Goal: Task Accomplishment & Management: Complete application form

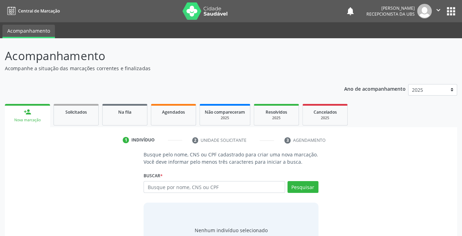
click at [185, 188] on input "text" at bounding box center [214, 187] width 141 height 12
click at [204, 191] on input "text" at bounding box center [214, 187] width 141 height 12
type input "704308548751198"
click at [304, 185] on button "Pesquisar" at bounding box center [303, 187] width 31 height 12
type input "704308548751198"
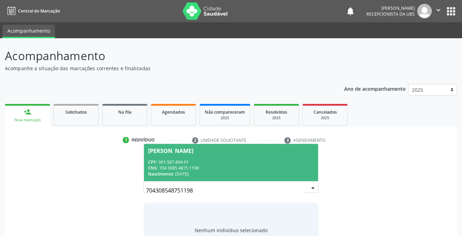
click at [172, 161] on div "CPF: 901.567.494-91" at bounding box center [230, 162] width 165 height 6
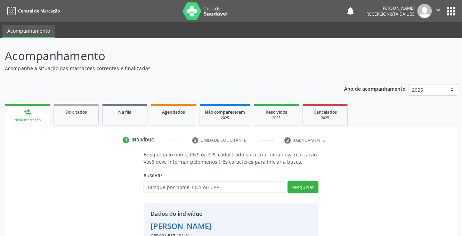
scroll to position [42, 0]
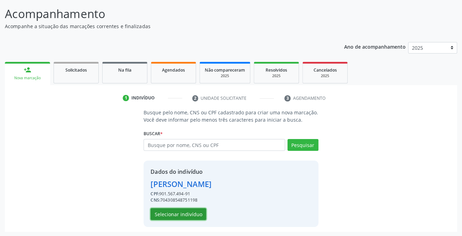
click at [179, 211] on button "Selecionar indivíduo" at bounding box center [179, 214] width 56 height 12
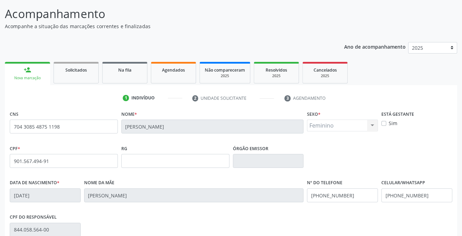
scroll to position [140, 0]
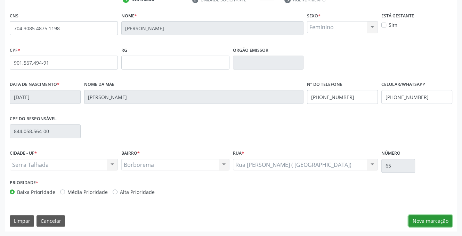
click at [434, 220] on button "Nova marcação" at bounding box center [431, 221] width 44 height 12
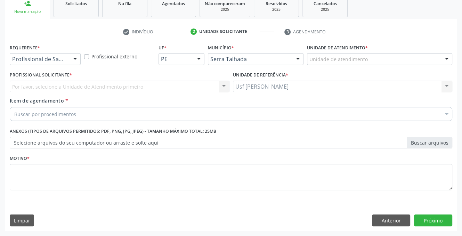
scroll to position [108, 0]
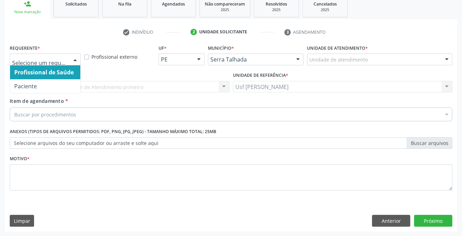
click at [75, 57] on div at bounding box center [75, 60] width 10 height 12
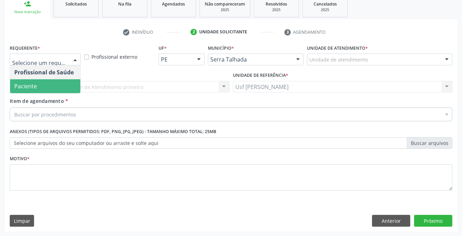
click at [67, 84] on span "Paciente" at bounding box center [45, 86] width 70 height 14
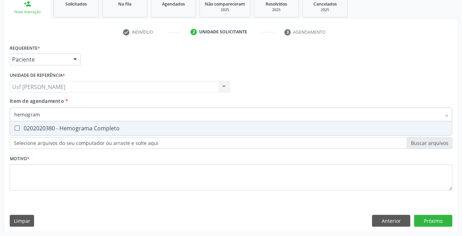
type input "hemograma"
click at [18, 128] on Completo at bounding box center [17, 128] width 5 height 5
click at [15, 128] on Completo "checkbox" at bounding box center [12, 128] width 5 height 5
checkbox Completo "true"
type input "hemog"
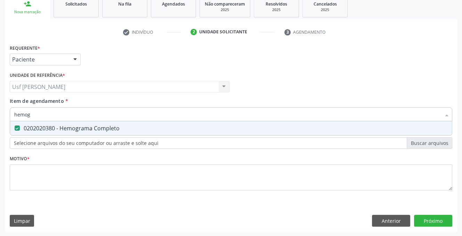
checkbox Completo "false"
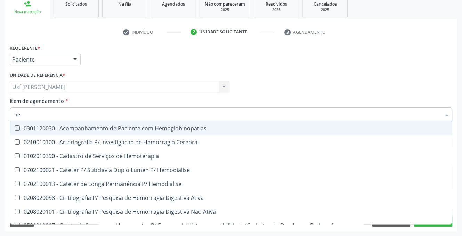
type input "h"
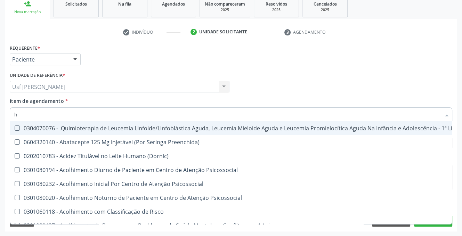
checkbox Coclear "false"
checkbox Trabalho "false"
type input "he"
checkbox Removível "true"
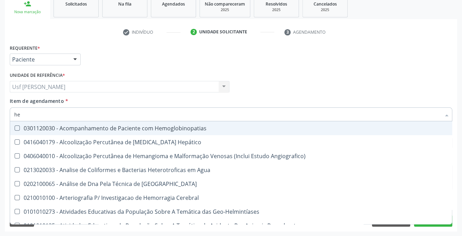
type input "hem"
checkbox II "true"
checkbox Completo "false"
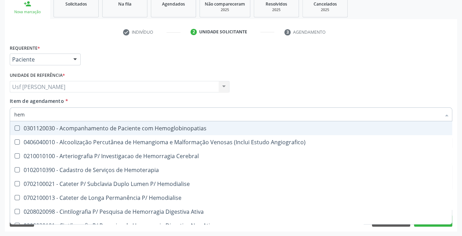
type input "hemo"
checkbox Retro-Retal "true"
checkbox Completo "false"
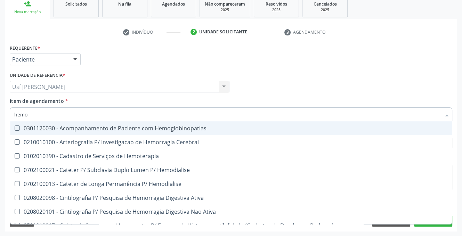
type input "hemog"
checkbox Carboxi-Hemoglobina "true"
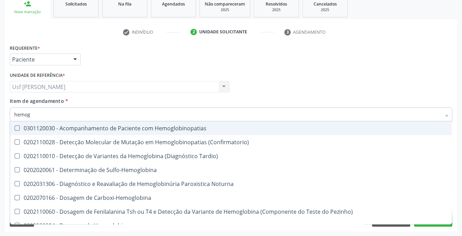
type input "hemogl"
checkbox Completo "false"
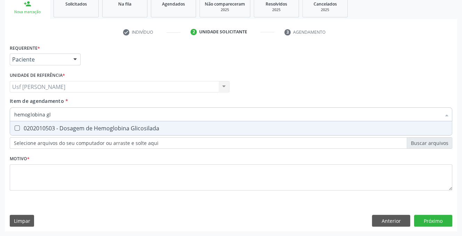
type input "hemoglobina gli"
click at [17, 129] on Glicosilada at bounding box center [17, 128] width 5 height 5
click at [15, 129] on Glicosilada "checkbox" at bounding box center [12, 128] width 5 height 5
checkbox Glicosilada "true"
type input "hemoglobina"
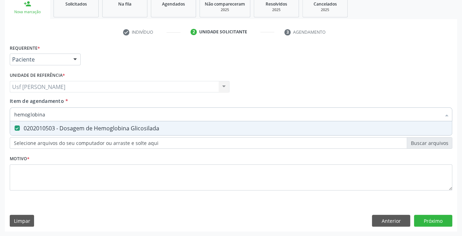
checkbox Glicosilada "false"
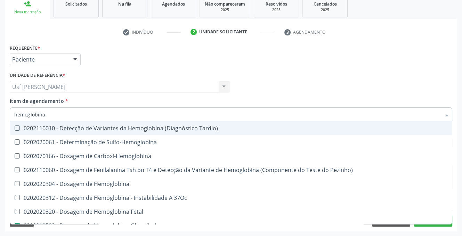
type input "hemoglobin"
checkbox Glicosilada "false"
checkbox Hematocrito\) "true"
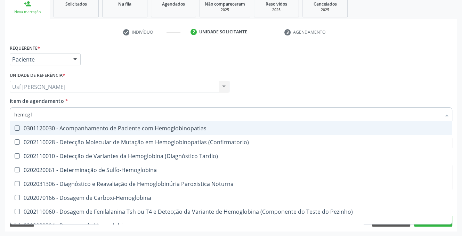
type input "hemog"
checkbox S "true"
type input "hemo"
checkbox Glicosilada "false"
checkbox Completo "false"
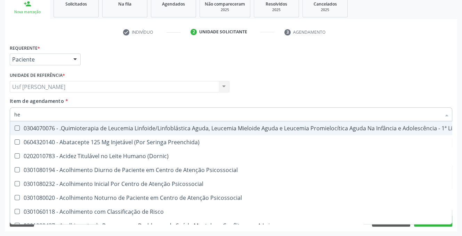
type input "h"
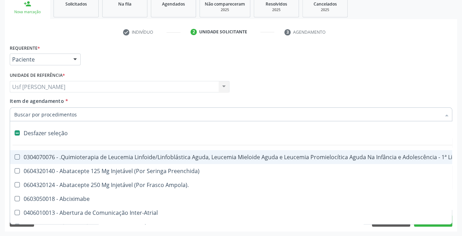
checkbox Fibrinogênio "false"
checkbox Queimado "false"
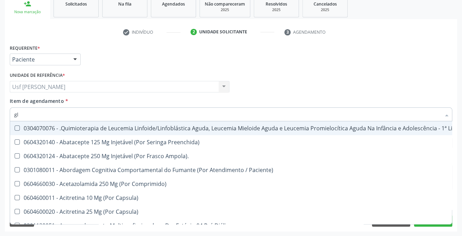
type input "gli"
checkbox Autogênico "true"
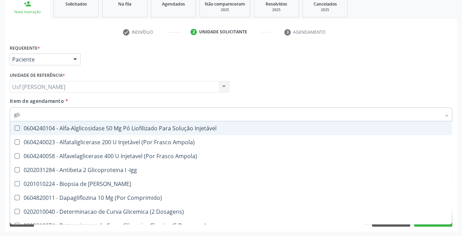
type input "glic"
checkbox Glicose "true"
checkbox Glicosilada "false"
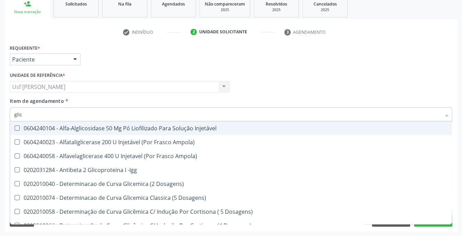
type input "glico"
checkbox Acida "true"
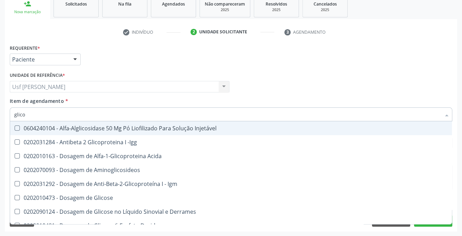
type input "glicos"
checkbox Glicose "true"
checkbox Glicosilada "false"
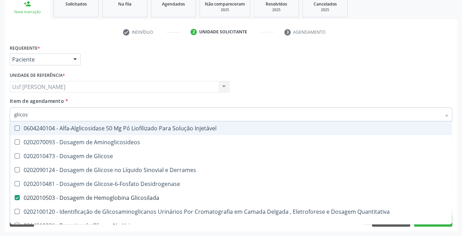
type input "glicose"
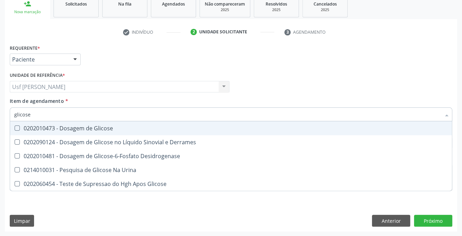
click at [15, 129] on Glicose at bounding box center [17, 128] width 5 height 5
click at [15, 129] on Glicose "checkbox" at bounding box center [12, 128] width 5 height 5
checkbox Glicose "true"
type input "glicos"
checkbox Glicose "false"
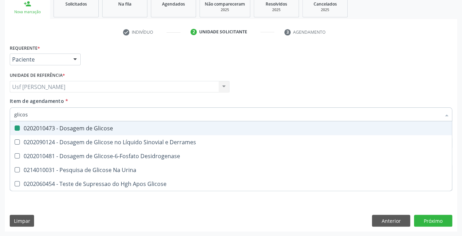
checkbox Desidrogenase "true"
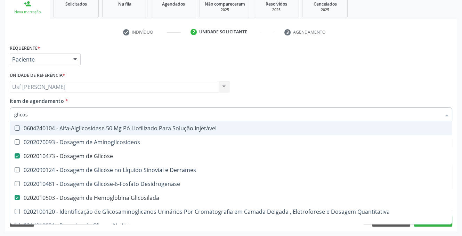
type input "glico"
checkbox Glicose "false"
checkbox Glicose "true"
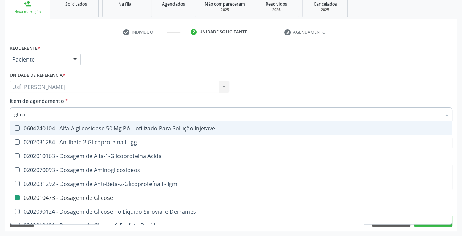
type input "glic"
checkbox Glicose "false"
checkbox Glicosilada "false"
checkbox Glicose "true"
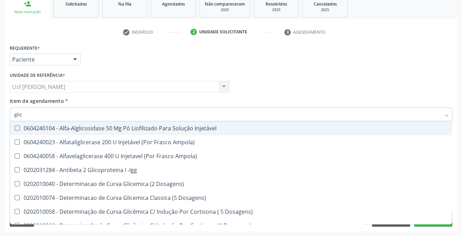
type input "gli"
checkbox Glicose "false"
checkbox Quantitativa "true"
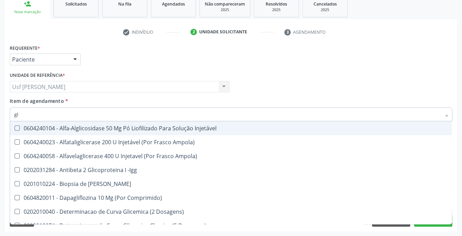
type input "g"
checkbox Glicose "false"
checkbox Glicosilada "false"
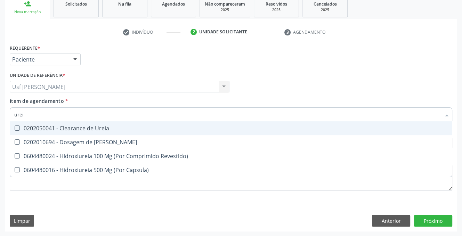
type input "ureia"
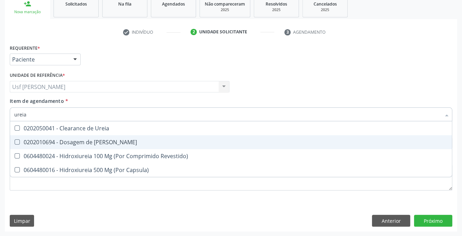
click at [17, 144] on Ureia at bounding box center [17, 141] width 5 height 5
click at [15, 144] on Ureia "checkbox" at bounding box center [12, 142] width 5 height 5
checkbox Ureia "true"
type input "ur"
checkbox Ureia "false"
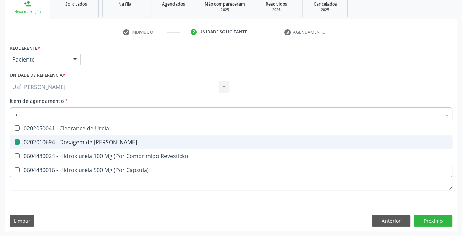
type input "u"
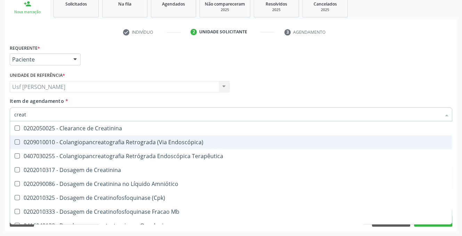
type input "creati"
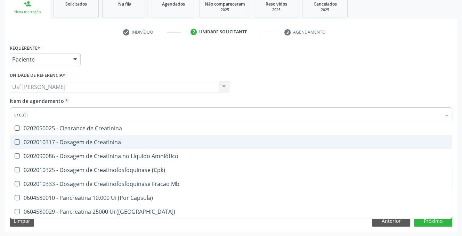
click at [19, 144] on div "0202010317 - Dosagem de Creatinina" at bounding box center [231, 142] width 434 height 6
checkbox Creatinina "true"
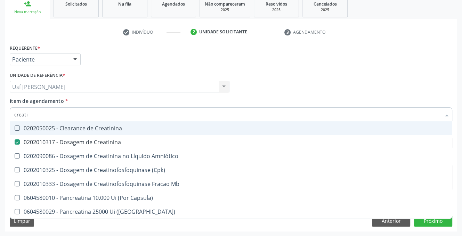
type input "creat"
checkbox Creatinina "false"
checkbox \(Cpk\) "true"
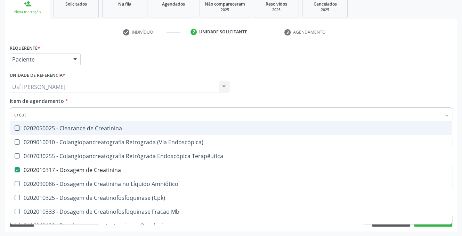
type input "crea"
checkbox Creatinina "false"
checkbox Mb "true"
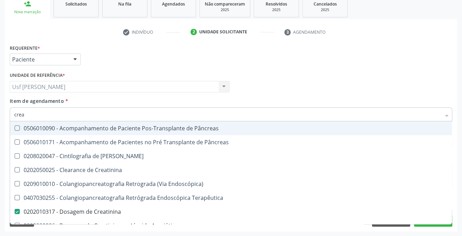
type input "cre"
checkbox Creatinina "false"
checkbox Oncologia "true"
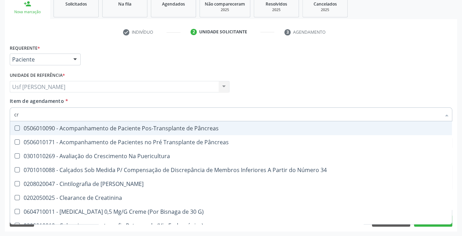
type input "c"
checkbox Creatinina "false"
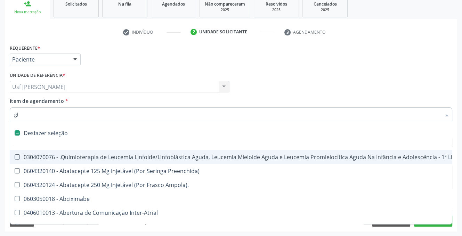
type input "gli"
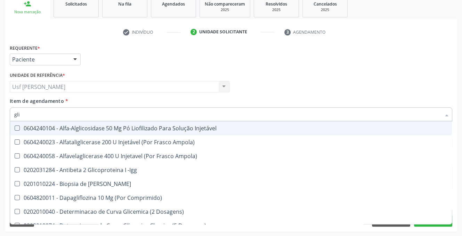
checkbox Glicose "true"
checkbox Glicosilada "true"
type input "glic"
checkbox Aminoglicosideos "true"
checkbox Glicosilada "false"
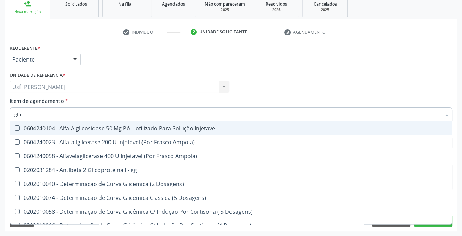
type input "glico"
checkbox Dosagens\) "true"
checkbox Acida "true"
checkbox Glicose "false"
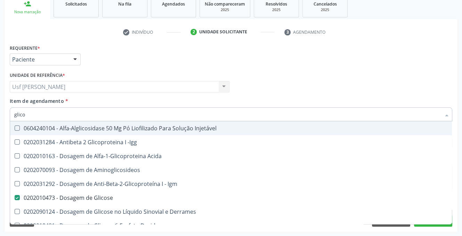
type input "glic"
checkbox Glicose "false"
checkbox Glicosilada "false"
checkbox Glicose "true"
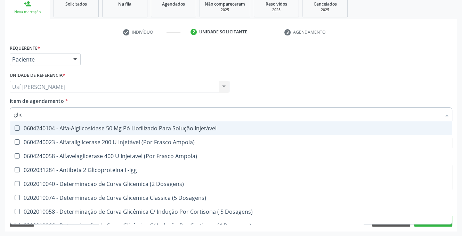
type input "gli"
checkbox Glicose "false"
checkbox Quantitativa "true"
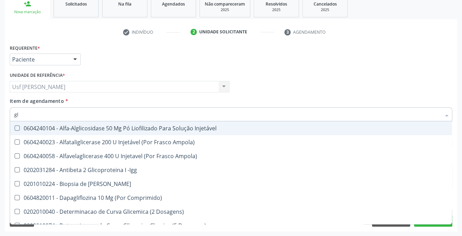
type input "g"
checkbox Glicose "false"
checkbox Glicosilada "false"
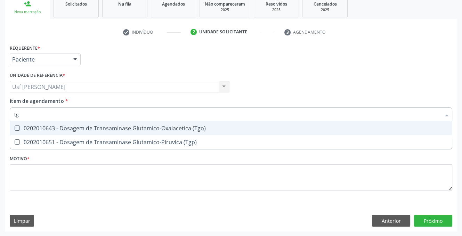
type input "tgo"
click at [18, 129] on \(Tgo\) at bounding box center [17, 128] width 5 height 5
click at [15, 129] on \(Tgo\) "checkbox" at bounding box center [12, 128] width 5 height 5
checkbox \(Tgo\) "true"
type input "tgp"
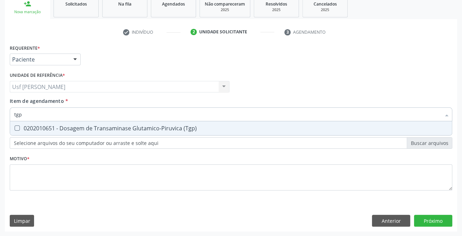
click at [18, 129] on \(Tgp\) at bounding box center [17, 128] width 5 height 5
click at [15, 129] on \(Tgp\) "checkbox" at bounding box center [12, 128] width 5 height 5
checkbox \(Tgp\) "true"
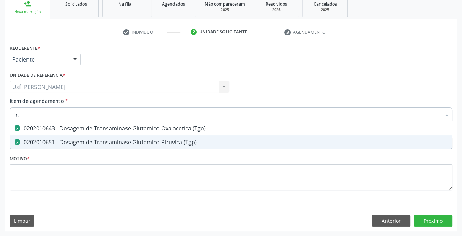
type input "t"
checkbox \(Tgo\) "false"
checkbox \(Tgp\) "false"
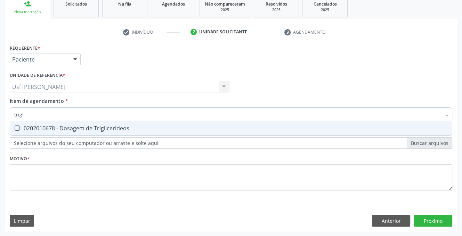
type input "trigli"
click at [17, 126] on Triglicerideos at bounding box center [17, 128] width 5 height 5
click at [15, 126] on Triglicerideos "checkbox" at bounding box center [12, 128] width 5 height 5
checkbox Triglicerideos "true"
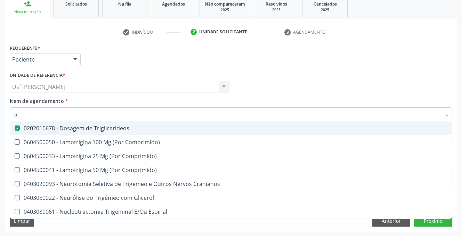
type input "t"
checkbox Triglicerideos "false"
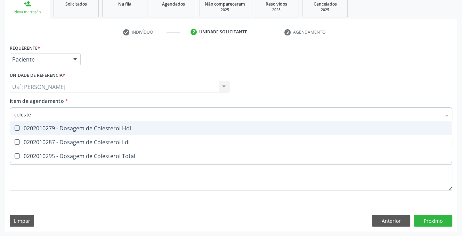
type input "colester"
click at [17, 126] on Hdl at bounding box center [17, 128] width 5 height 5
click at [15, 126] on Hdl "checkbox" at bounding box center [12, 128] width 5 height 5
checkbox Hdl "true"
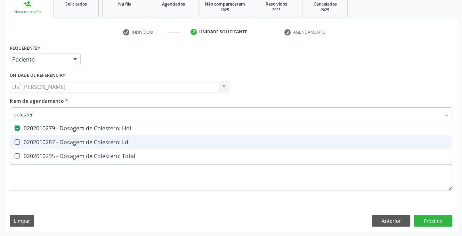
click at [15, 142] on Ldl at bounding box center [17, 141] width 5 height 5
click at [15, 142] on Ldl "checkbox" at bounding box center [12, 142] width 5 height 5
checkbox Ldl "true"
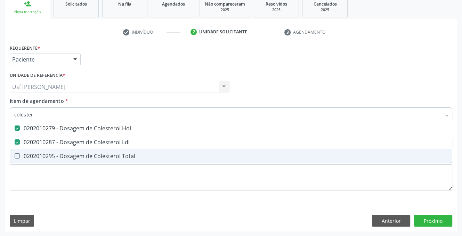
click at [15, 154] on Total at bounding box center [17, 155] width 5 height 5
click at [15, 154] on Total "checkbox" at bounding box center [12, 156] width 5 height 5
checkbox Total "true"
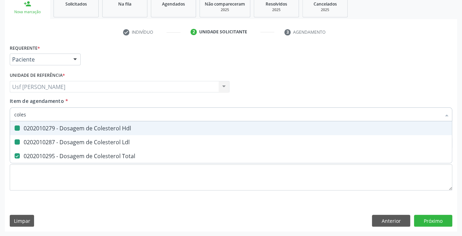
type input "cole"
checkbox Hdl "false"
checkbox Ldl "false"
checkbox Total "false"
type input "c"
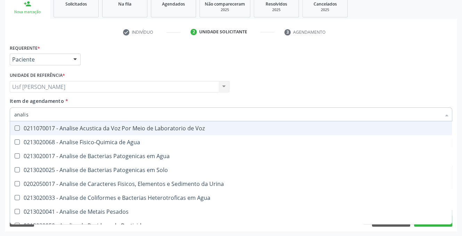
type input "analise"
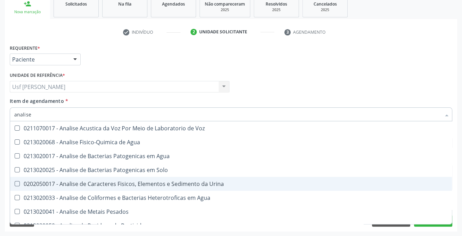
click at [18, 184] on Urina at bounding box center [17, 183] width 5 height 5
click at [15, 184] on Urina "checkbox" at bounding box center [12, 183] width 5 height 5
checkbox Urina "true"
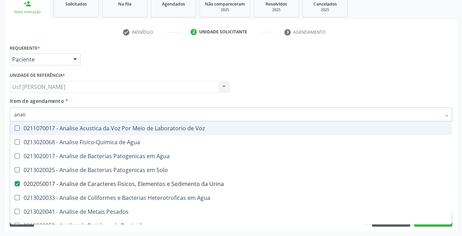
type input "anal"
checkbox Urina "false"
checkbox Agua "true"
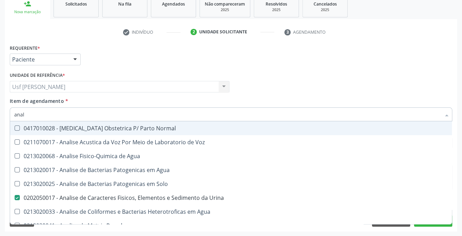
type input "ana"
checkbox Urina "false"
checkbox Pesticidas "true"
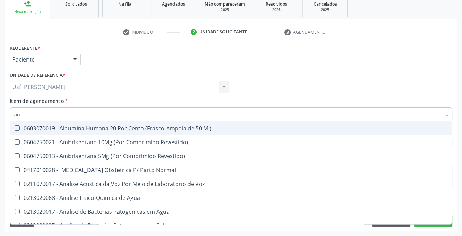
type input "a"
checkbox Urina "false"
checkbox Anal "false"
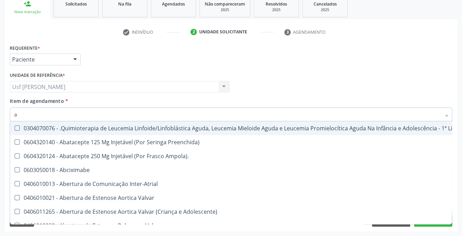
type input "an"
checkbox Quadril "true"
type input "ana"
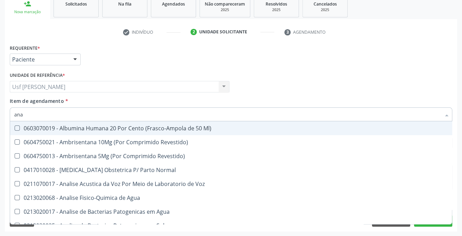
checkbox Urina "true"
type input "anal"
checkbox Agua "true"
checkbox Urina "false"
type input "anali"
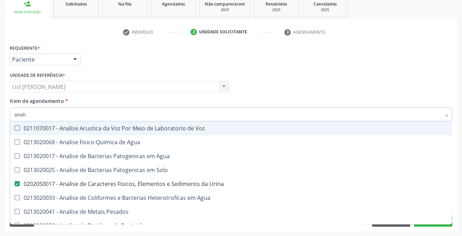
checkbox Urina "true"
checkbox Agua "false"
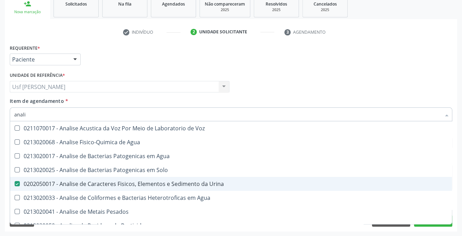
click at [16, 185] on Urina at bounding box center [17, 183] width 5 height 5
click at [15, 185] on Urina "checkbox" at bounding box center [12, 183] width 5 height 5
checkbox Urina "false"
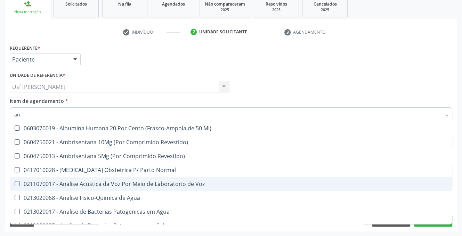
type input "a"
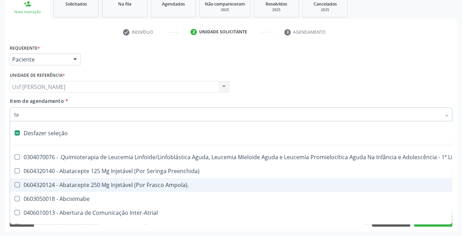
type input "tap"
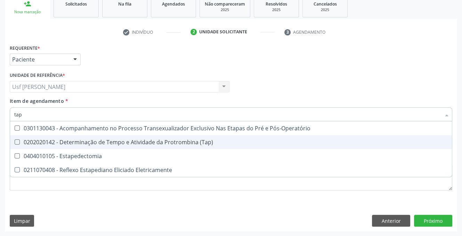
click at [18, 142] on \(Tap\) at bounding box center [17, 141] width 5 height 5
click at [15, 142] on \(Tap\) "checkbox" at bounding box center [12, 142] width 5 height 5
checkbox \(Tap\) "true"
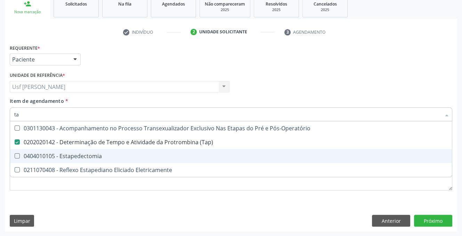
type input "t"
checkbox \(Tap\) "false"
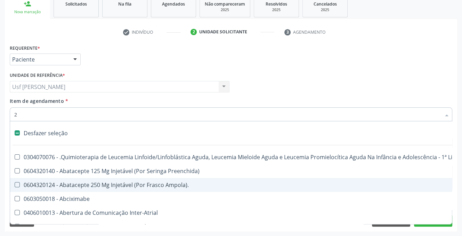
type input "20"
checkbox Implantável "true"
checkbox Paaf "true"
checkbox Ocular "true"
checkbox Ureter "true"
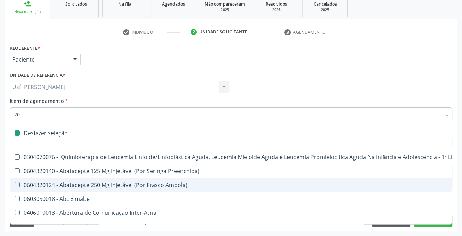
checkbox Vagina "true"
checkbox Hemoterapia "true"
checkbox Padrão "true"
checkbox Uretra "true"
checkbox Bexiga "true"
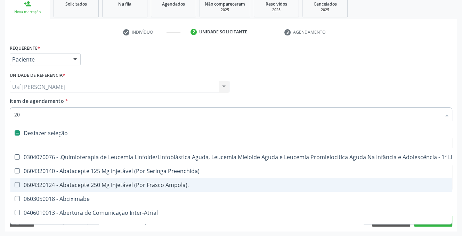
checkbox Lesões "true"
checkbox \(Frasco\) "true"
checkbox Inteiro\) "false"
checkbox Abdominal "false"
checkbox Colostomia "false"
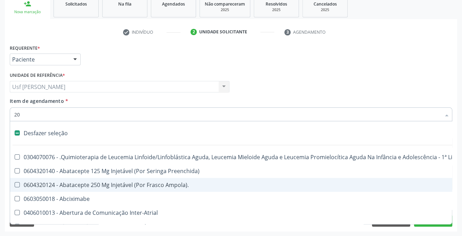
checkbox Colpectomia "false"
checkbox Colo "false"
checkbox Percutanea "false"
checkbox Cerebral "true"
checkbox Unidades "false"
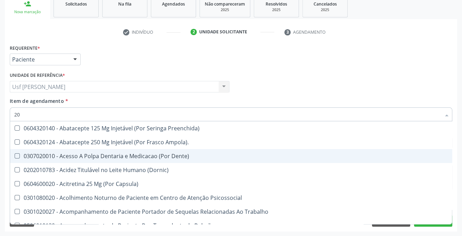
type input "2"
checkbox \(Tap\) "false"
checkbox Hdl "false"
checkbox Ldl "false"
checkbox Total "false"
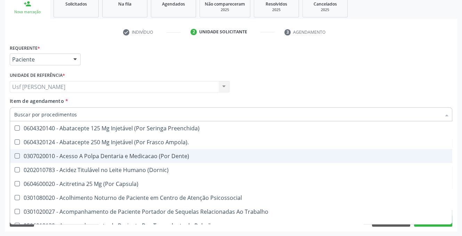
checkbox Creatinina "false"
checkbox Glicose "false"
checkbox Glicosilada "false"
checkbox \(Tgo\) "false"
checkbox \(Tgp\) "false"
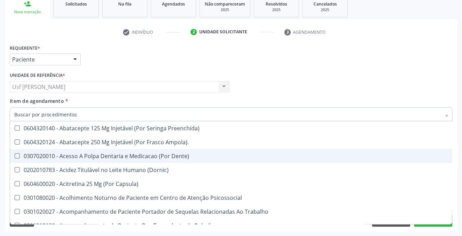
checkbox Triglicerideos "false"
checkbox Ureia "false"
checkbox Anvisa "false"
checkbox Monofocal "false"
checkbox Rotacional "false"
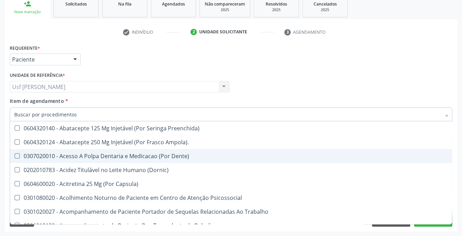
checkbox Angular "false"
checkbox Osseo "false"
checkbox Rush "false"
checkbox Completo "false"
checkbox Completo\) "false"
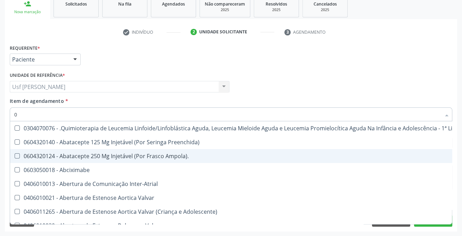
type input "02"
checkbox Trabalho "true"
checkbox Comprimido\) "true"
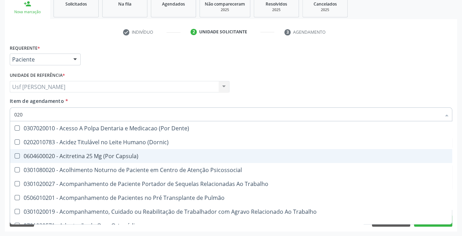
scroll to position [108, 0]
type input "0"
checkbox \(Tap\) "false"
checkbox Hdl "false"
checkbox Ldl "false"
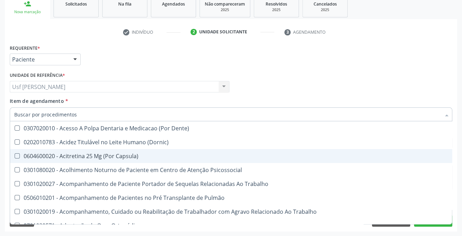
checkbox Total "false"
checkbox Creatinina "false"
checkbox Glicose "false"
checkbox Glicosilada "false"
checkbox C "false"
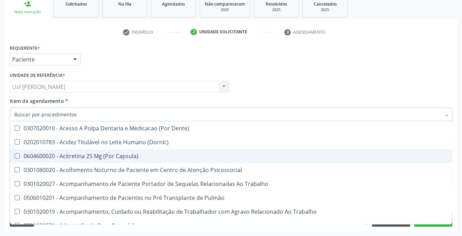
checkbox \(Tgo\) "false"
checkbox \(Tgp\) "false"
checkbox Triglicerideos "false"
checkbox Ureia "false"
checkbox Tendao "false"
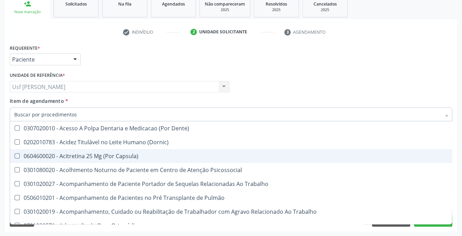
checkbox Amniótico "false"
checkbox Espermograma "false"
checkbox Cerebral "false"
checkbox Segmento\) "false"
checkbox Liso "false"
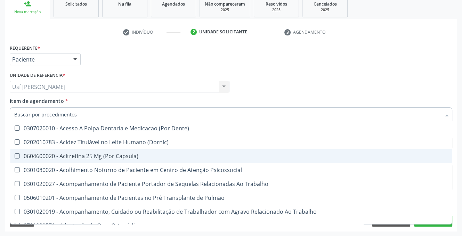
checkbox Hematocrito "false"
checkbox Hemocultura "false"
checkbox Semana\) "false"
checkbox Completo "false"
checkbox Completo\) "false"
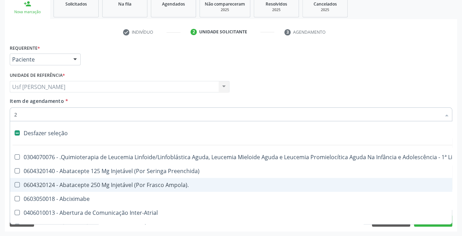
type input "20"
checkbox Implantável "true"
checkbox Paaf "true"
checkbox Ocular "true"
checkbox Ureter "true"
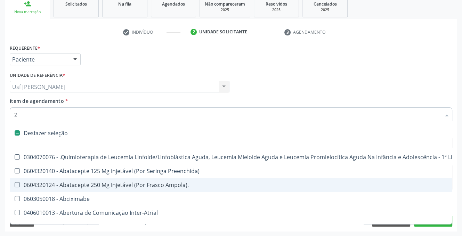
checkbox Vagina "true"
type input "202"
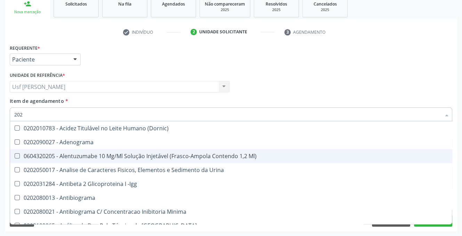
checkbox \(Tap\) "true"
checkbox Hdl "true"
checkbox Ldl "true"
checkbox Total "true"
checkbox Creatinina "true"
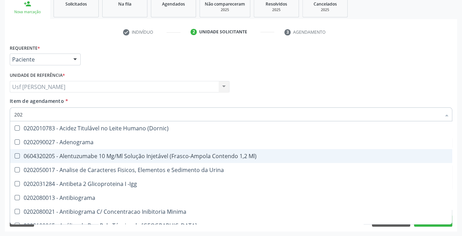
checkbox Glicose "true"
checkbox Glicosilada "true"
checkbox \(Tgo\) "true"
checkbox \(Tgp\) "true"
checkbox Triglicerideos "true"
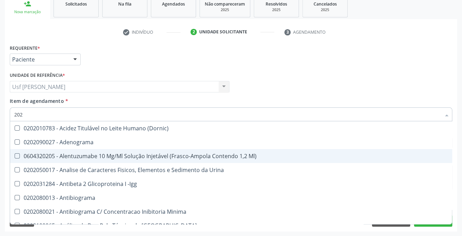
checkbox Ureia "true"
checkbox Completo "true"
checkbox Urina "false"
checkbox \(Igra\) "false"
checkbox Micobacterias "false"
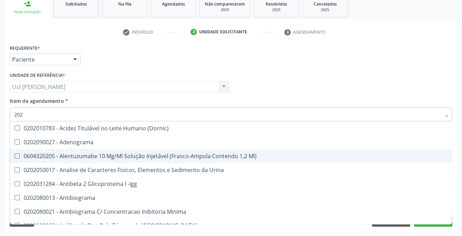
checkbox Dexametasona "false"
checkbox Timectomia "false"
type input "2020"
checkbox \(Cada\) "true"
checkbox \(Tap\) "false"
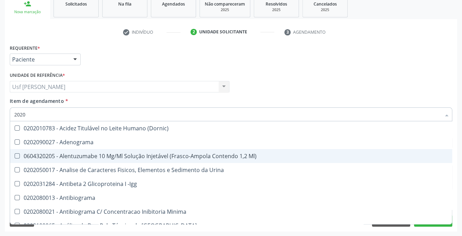
checkbox Triciclicos "true"
checkbox \(Psa\) "true"
checkbox III "true"
checkbox Cadmio "true"
checkbox Hdl "false"
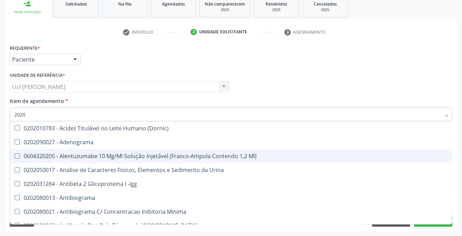
checkbox Ldl "false"
checkbox Total "false"
checkbox Creatinina "false"
checkbox X "true"
checkbox Serico "true"
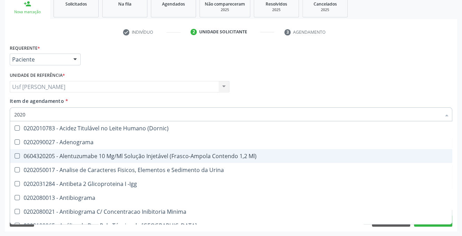
checkbox Glicose "false"
checkbox Glicosilada "false"
checkbox Progesterona "true"
checkbox Prolactina "true"
checkbox Reativa "true"
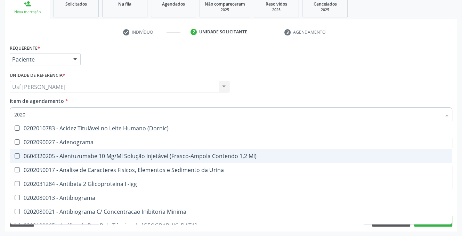
checkbox Fracoes "true"
checkbox \(Tgo\) "false"
checkbox \(Tgp\) "false"
checkbox Triglicerideos "false"
checkbox Ureia "false"
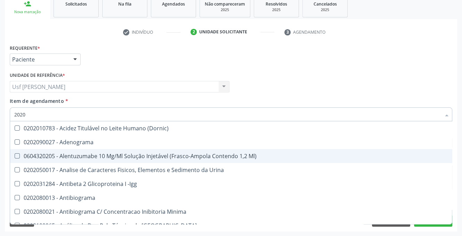
checkbox B12 "true"
checkbox Completo "false"
type input "202020"
checkbox Trabalhador "true"
checkbox Identificação "true"
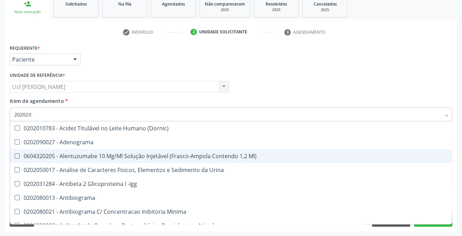
checkbox \(Pos-Pasteurização\) "false"
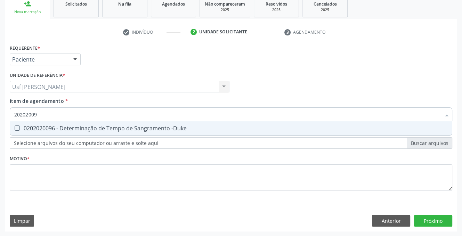
type input "202020096"
click at [14, 128] on div at bounding box center [12, 129] width 5 height 6
checkbox -Duke "true"
type input "2020200"
checkbox -Duke "false"
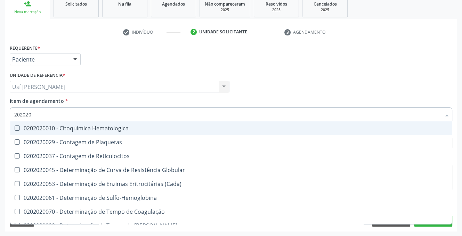
type input "20202"
checkbox Completo "false"
checkbox Leucograma "true"
type input "202020"
checkbox Hematocrito "true"
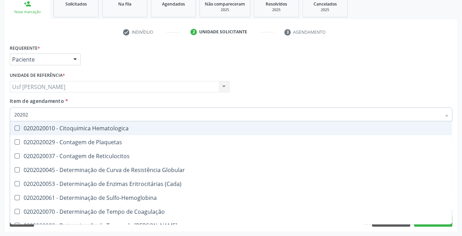
checkbox Completo "false"
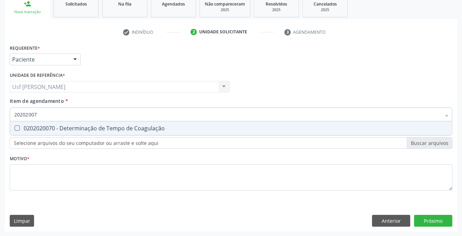
type input "202020070"
click at [15, 128] on Coagulação at bounding box center [17, 128] width 5 height 5
click at [15, 128] on Coagulação "checkbox" at bounding box center [12, 128] width 5 height 5
checkbox Coagulação "true"
type input "2020200"
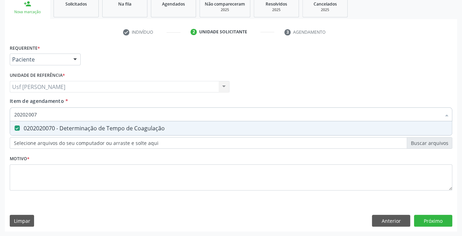
checkbox Coagulação "false"
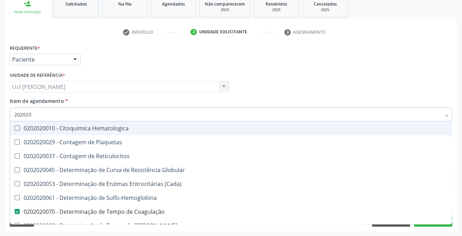
type input "2020201"
checkbox \(Cada\) "true"
checkbox Coagulação "false"
checkbox -Duke "false"
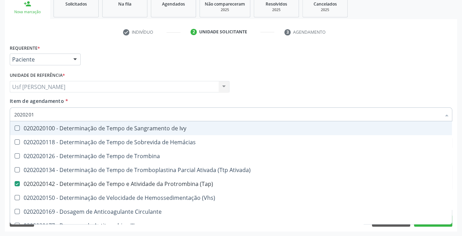
type input "20202014"
checkbox Ivy "true"
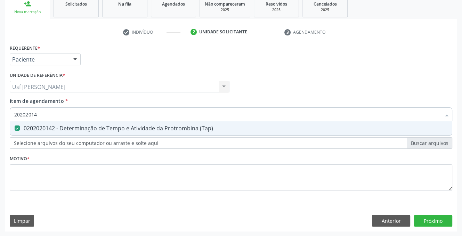
type input "202020142"
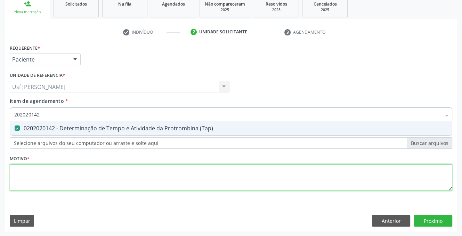
click at [162, 183] on div "Requerente * Paciente Profissional de Saúde Paciente Nenhum resultado encontrad…" at bounding box center [231, 121] width 443 height 157
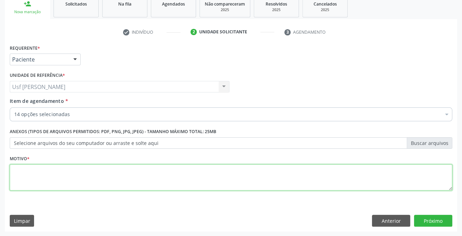
click at [162, 183] on span "0202010503 - Dosagem de Hemoglobina Glicosilada" at bounding box center [285, 179] width 550 height 14
type textarea "."
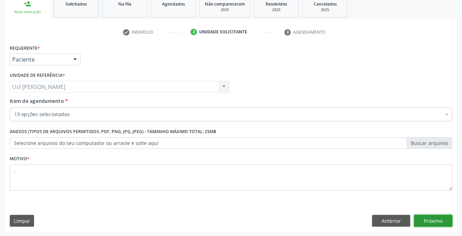
click at [435, 219] on button "Próximo" at bounding box center [433, 221] width 38 height 12
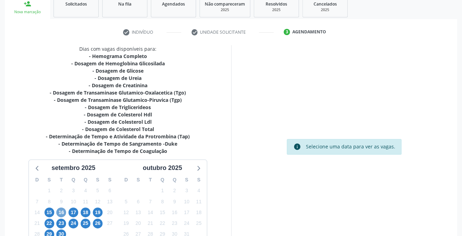
click at [59, 210] on span "16" at bounding box center [61, 213] width 10 height 10
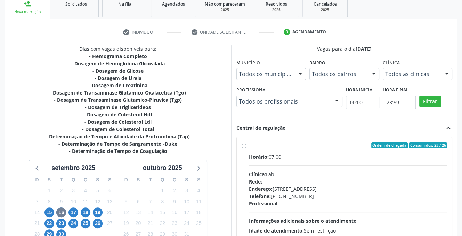
click at [249, 144] on label "Ordem de chegada Consumidos: 23 / 26 Horário: 07:00 Clínica: Lab Rede: -- Ender…" at bounding box center [348, 195] width 199 height 107
click at [243, 144] on input "Ordem de chegada Consumidos: 23 / 26 Horário: 07:00 Clínica: Lab Rede: -- Ender…" at bounding box center [244, 145] width 5 height 6
radio input "true"
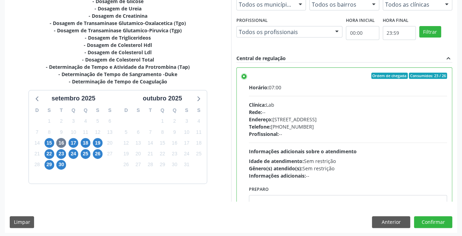
scroll to position [179, 0]
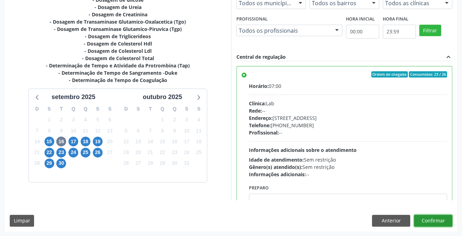
click at [437, 222] on button "Confirmar" at bounding box center [433, 221] width 38 height 12
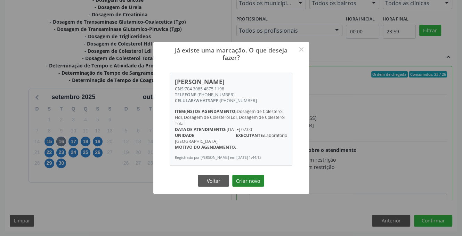
click at [246, 176] on button "Criar novo" at bounding box center [248, 181] width 32 height 12
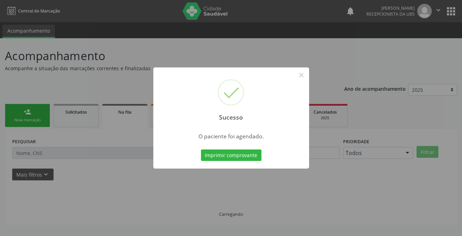
scroll to position [0, 0]
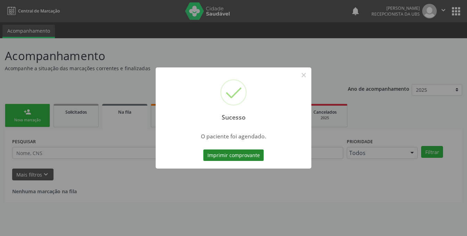
click at [231, 155] on button "Imprimir comprovante" at bounding box center [233, 156] width 60 height 12
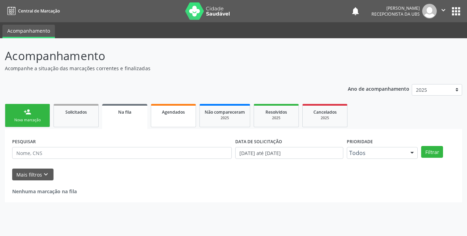
click at [165, 109] on span "Agendados" at bounding box center [173, 112] width 23 height 6
click at [166, 114] on span "Agendados" at bounding box center [173, 112] width 23 height 6
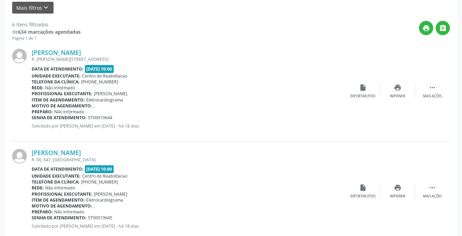
scroll to position [132, 0]
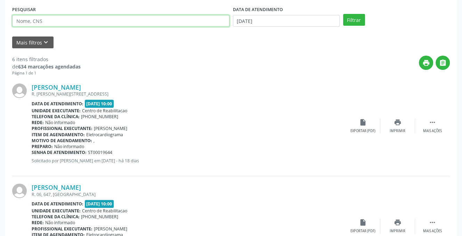
click at [56, 18] on input "text" at bounding box center [120, 21] width 217 height 12
type input "[PERSON_NAME]"
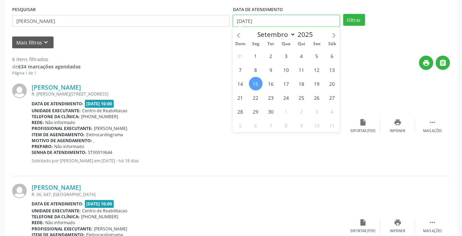
click at [268, 21] on input "[DATE]" at bounding box center [286, 21] width 107 height 12
click at [269, 84] on span "16" at bounding box center [271, 84] width 14 height 14
type input "[DATE]"
click at [285, 84] on span "17" at bounding box center [287, 84] width 14 height 14
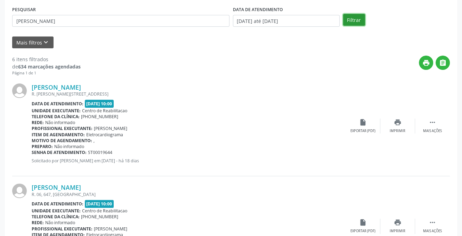
click at [353, 18] on button "Filtrar" at bounding box center [354, 20] width 22 height 12
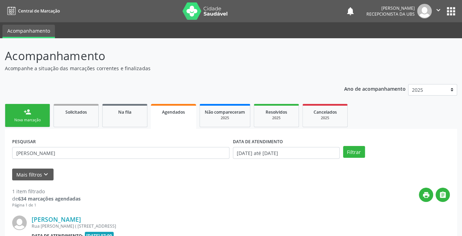
scroll to position [83, 0]
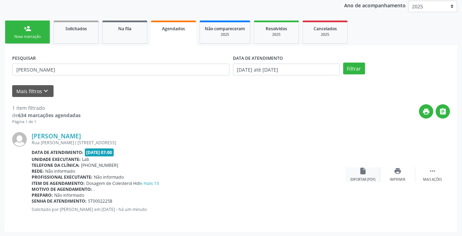
click at [362, 171] on icon "insert_drive_file" at bounding box center [363, 171] width 8 height 8
